Goal: Task Accomplishment & Management: Manage account settings

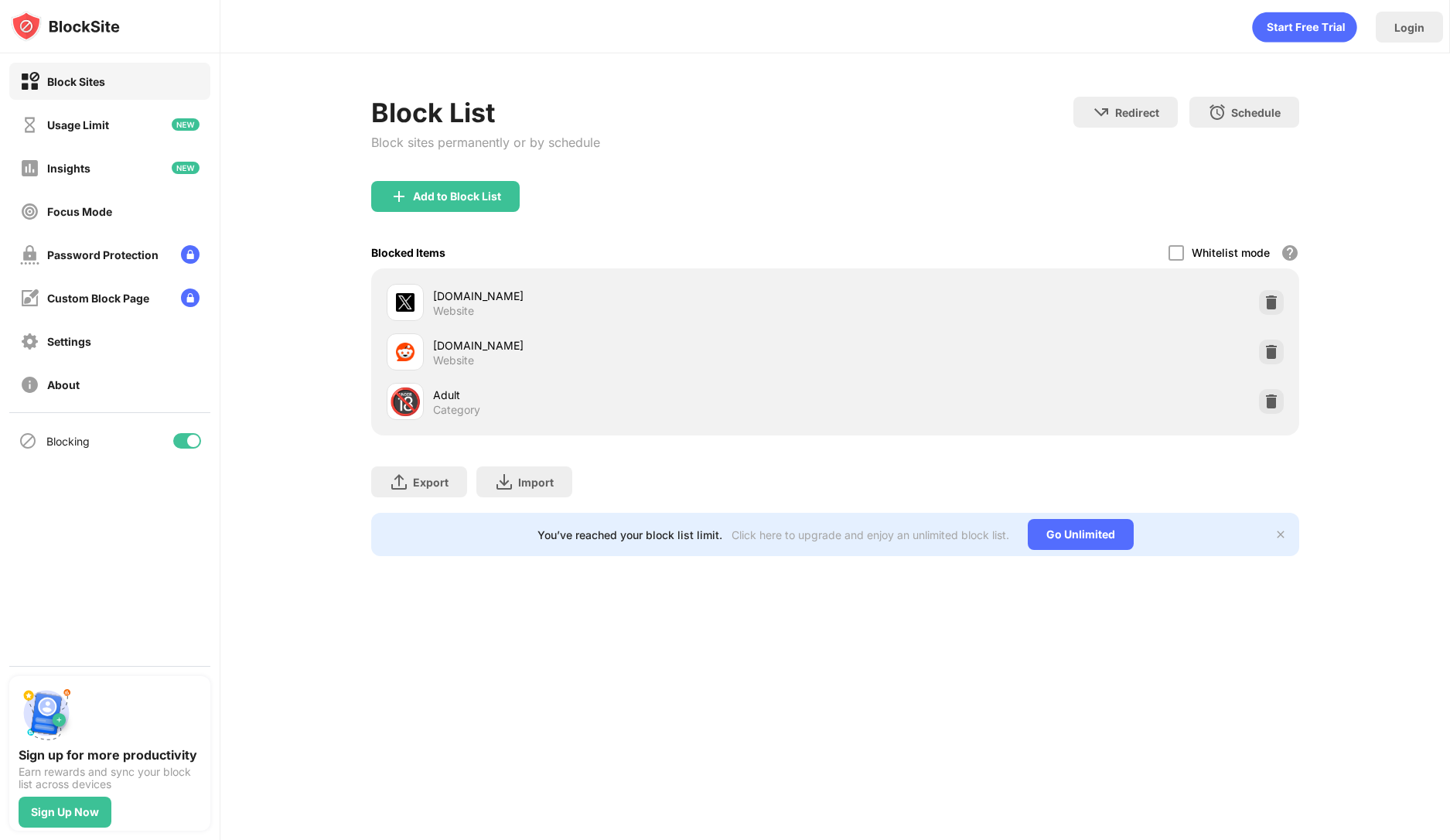
click at [1294, 402] on div "x.com Website reddit.com Website 🔞 Adult Category" at bounding box center [835, 352] width 928 height 167
click at [1273, 407] on img at bounding box center [1271, 402] width 16 height 16
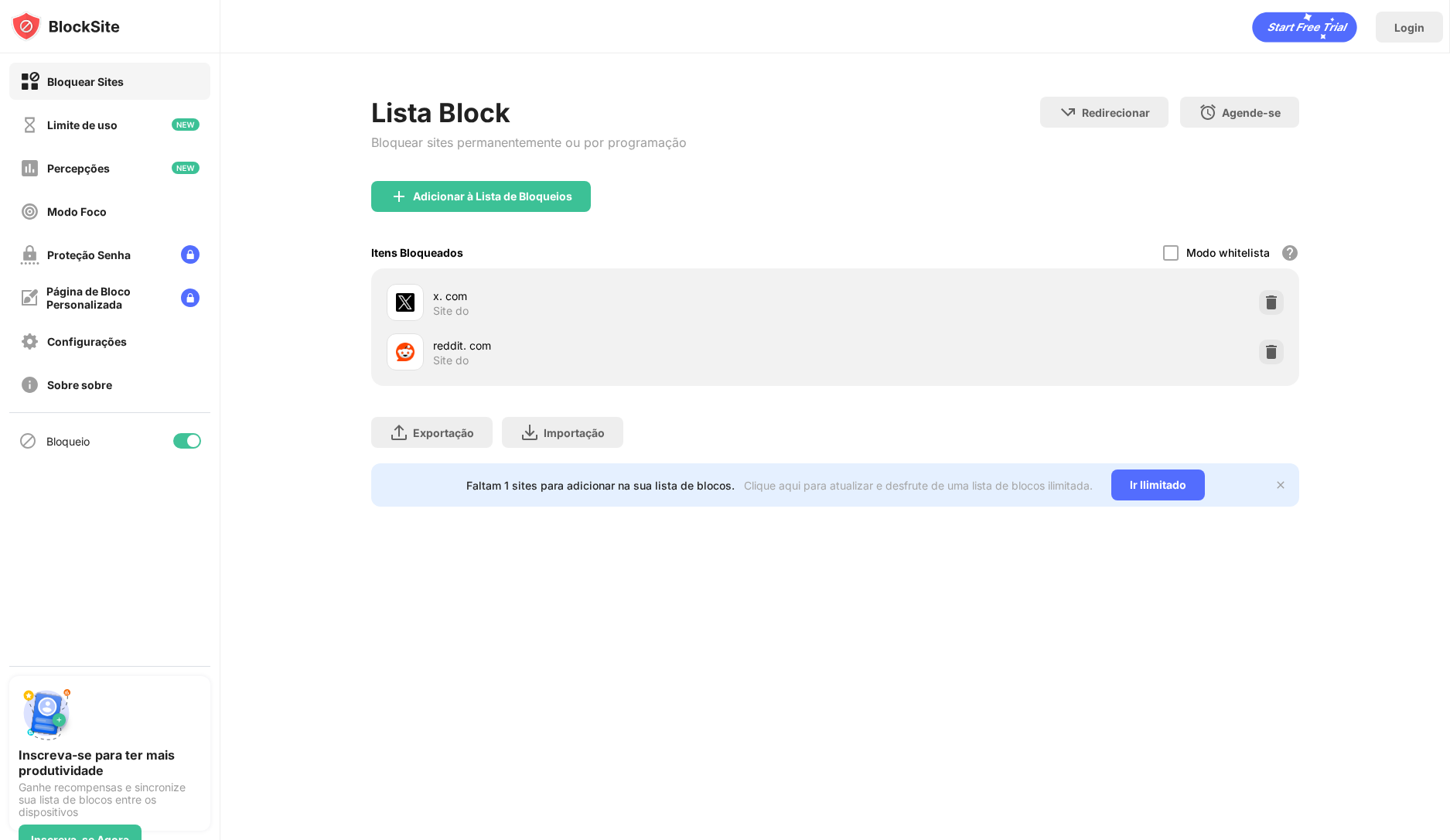
click at [526, 197] on div "Adicionar à Lista de Bloqueios" at bounding box center [492, 197] width 159 height 12
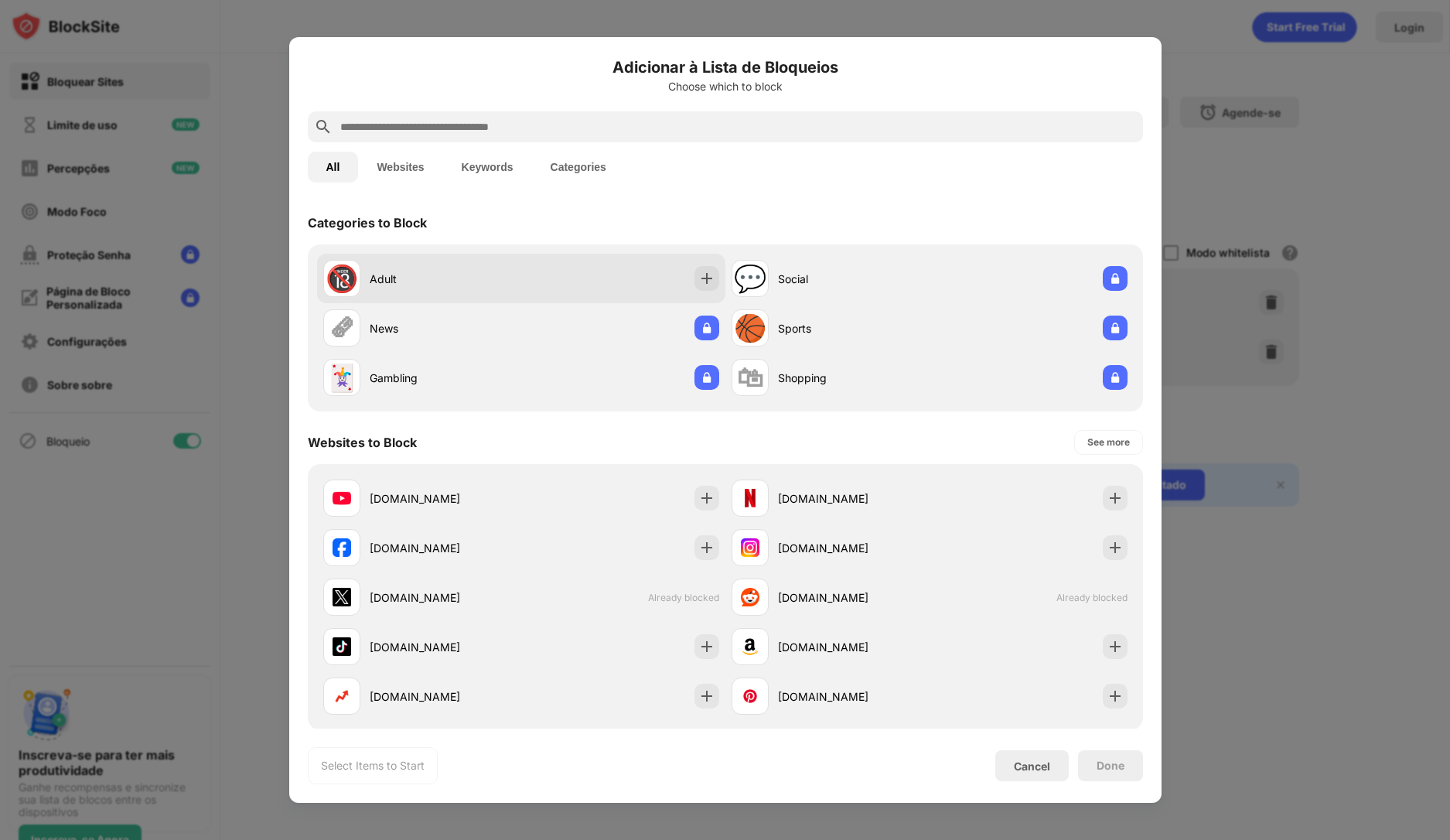
click at [500, 295] on div "🔞 Adult" at bounding box center [422, 278] width 198 height 37
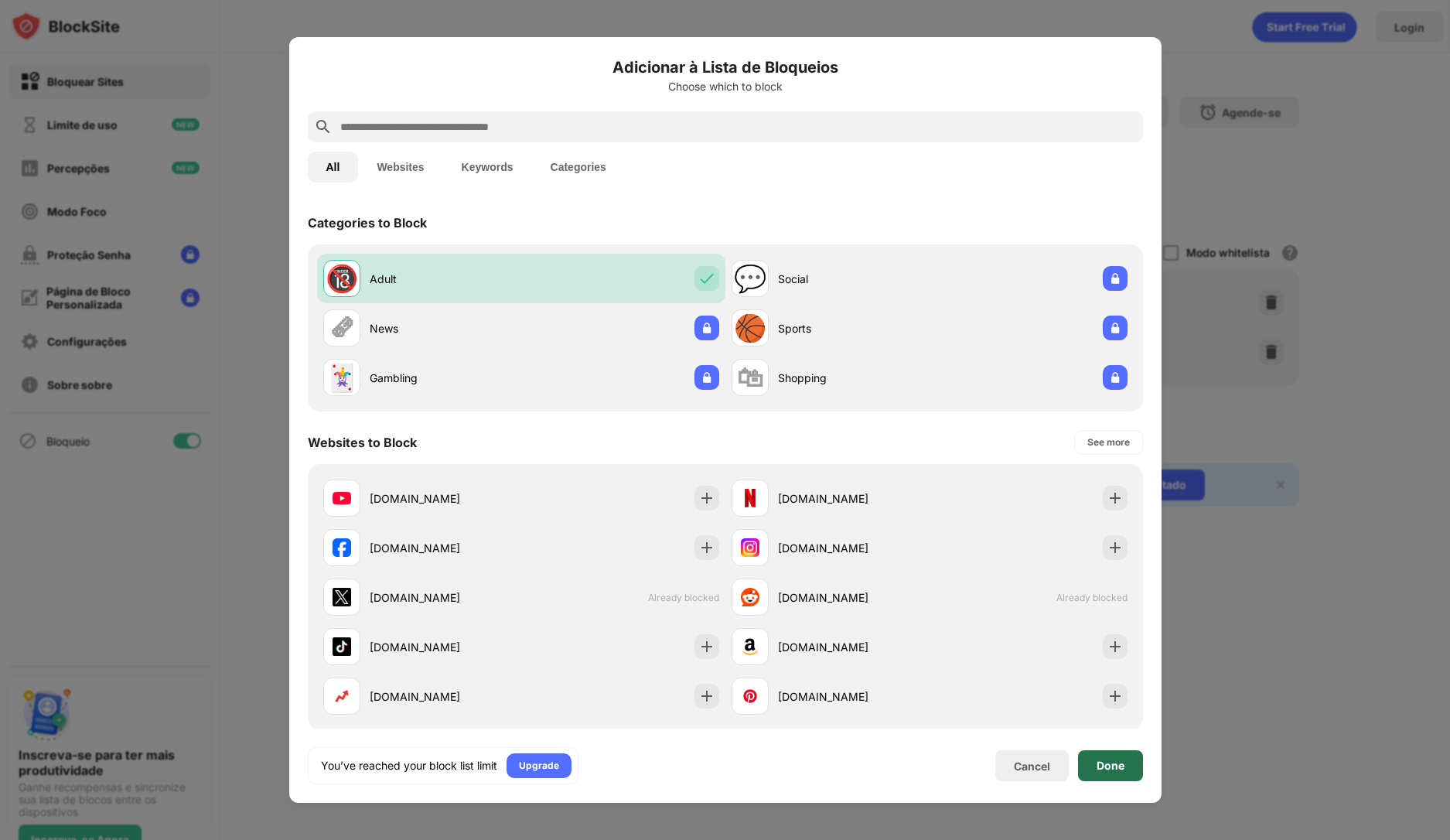
click at [1103, 771] on div "Done" at bounding box center [1111, 766] width 28 height 12
